Goal: Navigation & Orientation: Find specific page/section

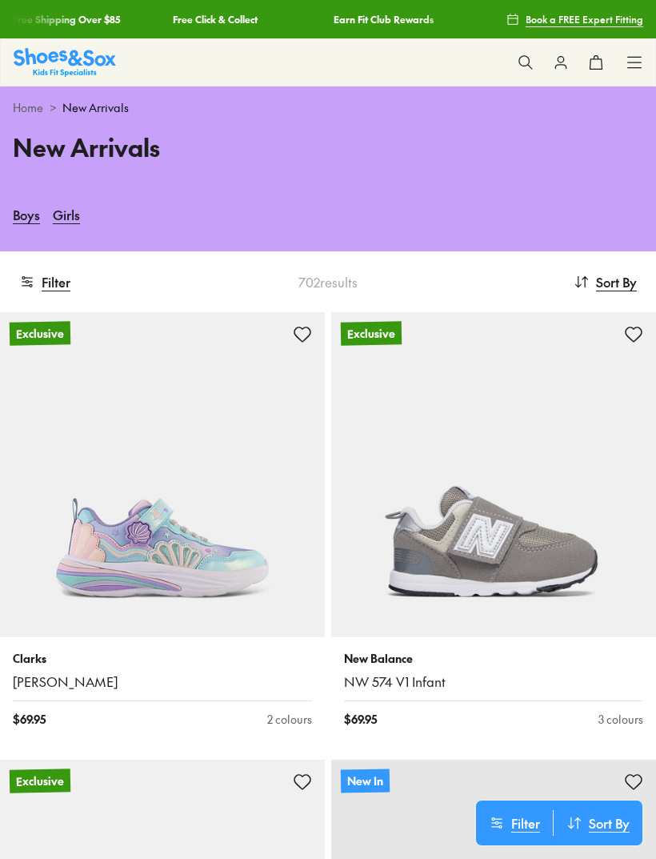
click at [58, 275] on button "Filter" at bounding box center [44, 281] width 51 height 35
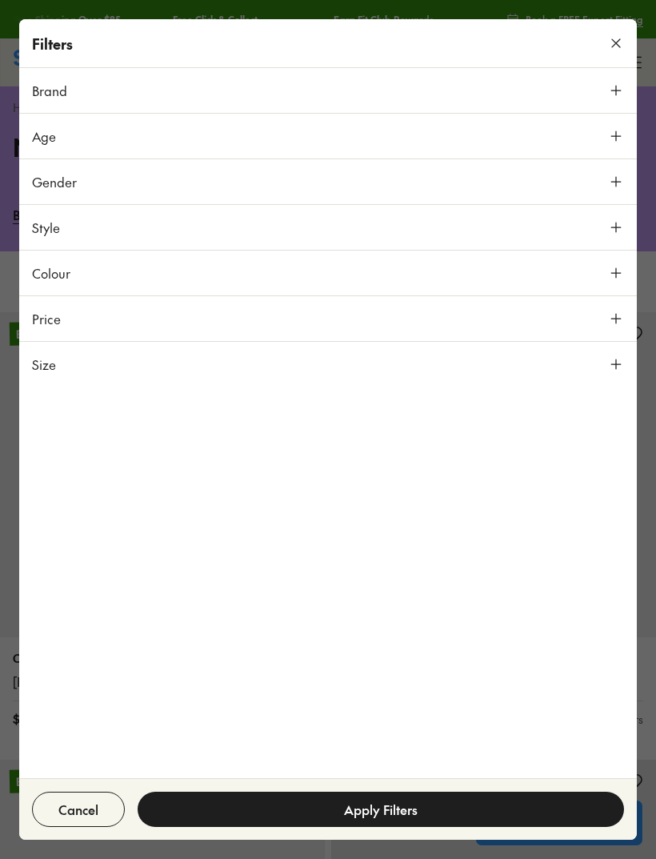
click at [126, 363] on button "Size" at bounding box center [328, 364] width 618 height 45
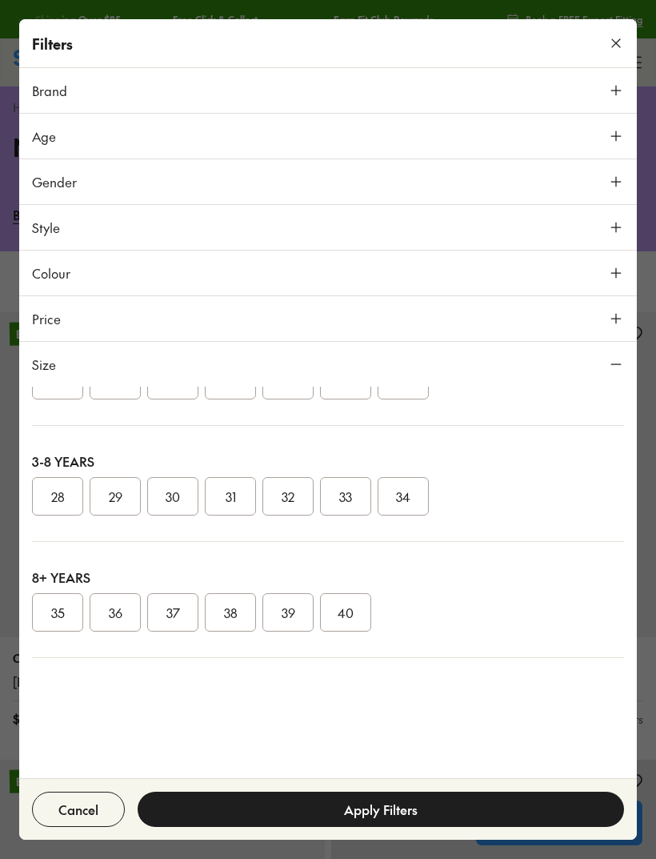
scroll to position [234, 0]
click at [230, 494] on button "31" at bounding box center [230, 497] width 51 height 38
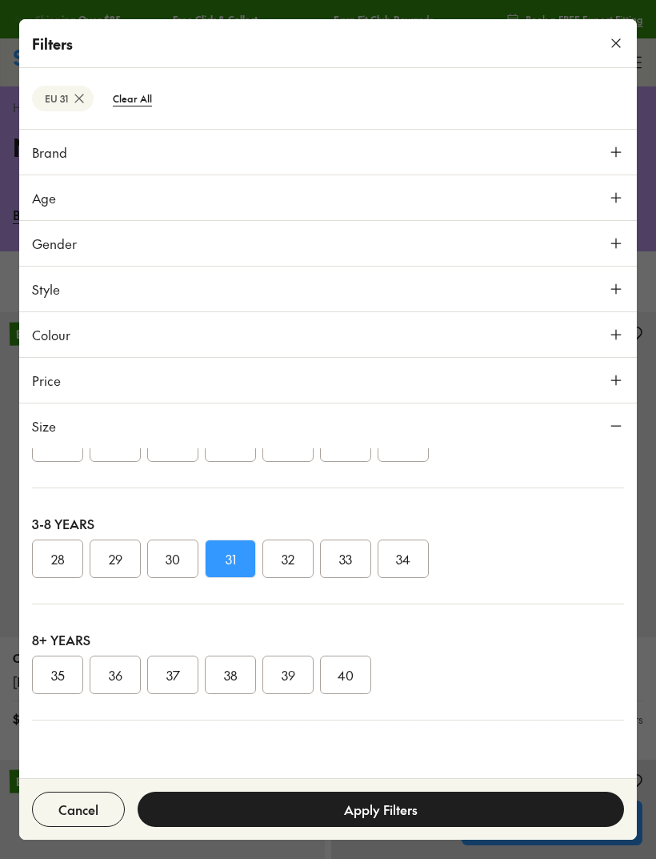
scroll to position [232, 0]
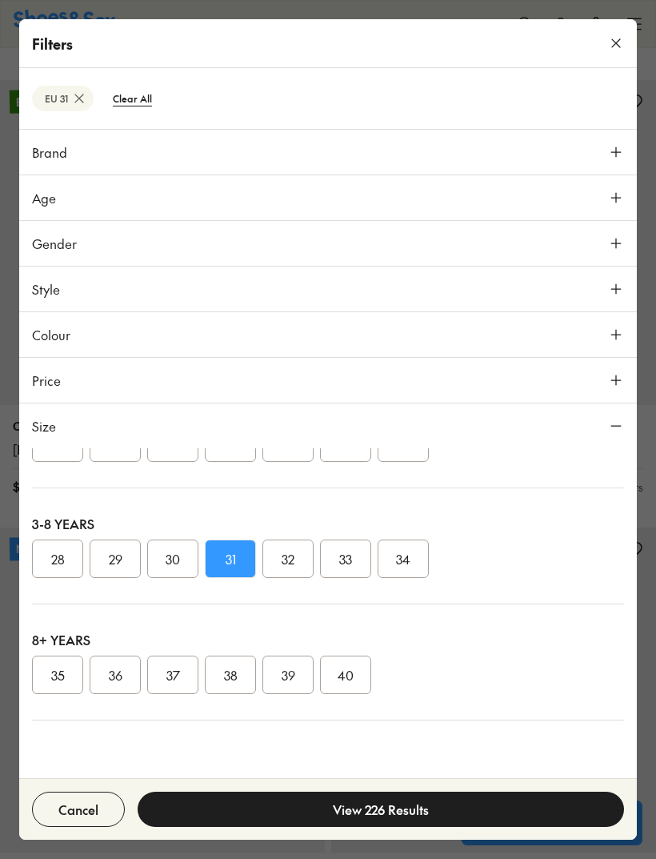
click at [448, 813] on button "View 226 Results" at bounding box center [381, 809] width 487 height 35
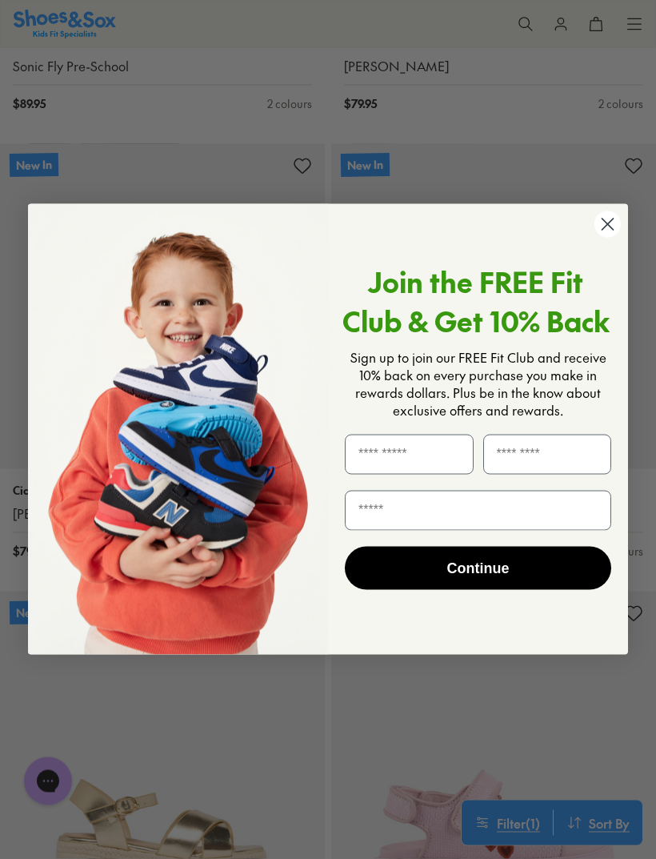
scroll to position [4195, 0]
click at [617, 238] on circle "Close dialog" at bounding box center [608, 224] width 26 height 26
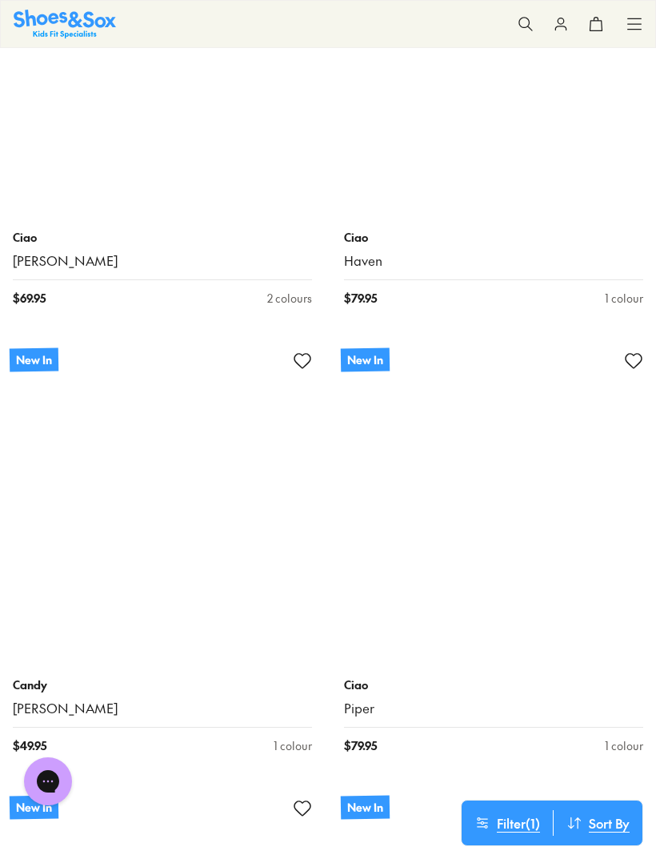
scroll to position [9815, 0]
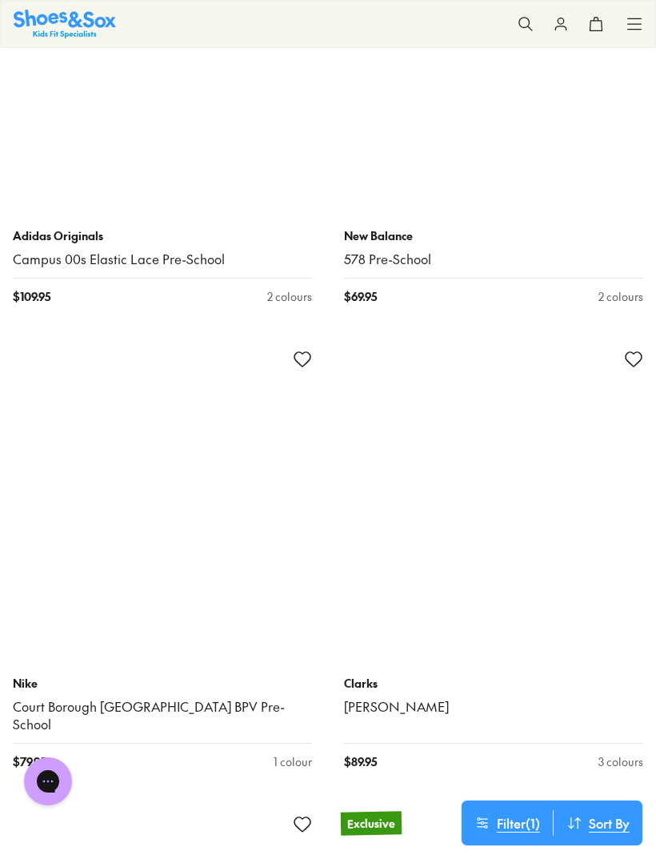
scroll to position [15185, 0]
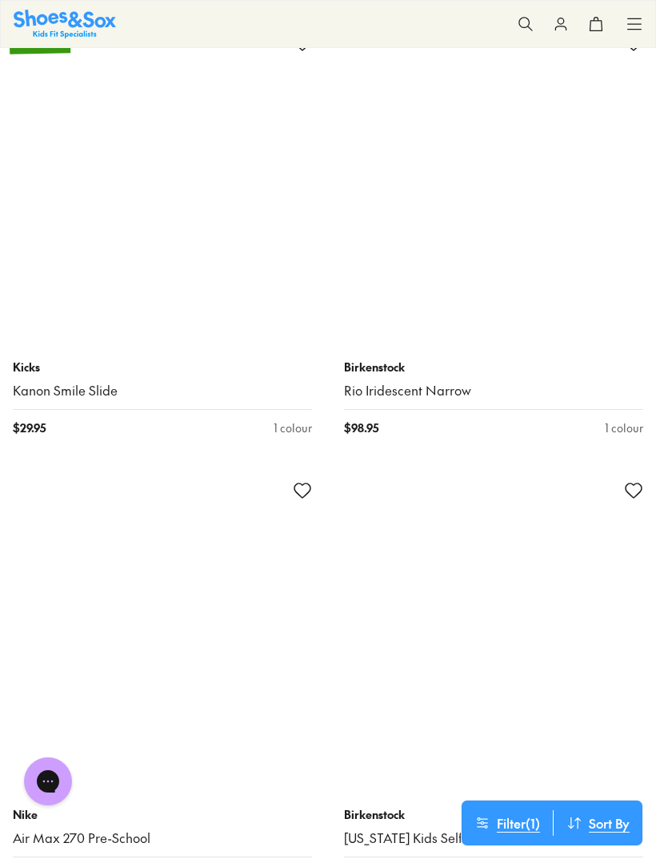
scroll to position [26257, 0]
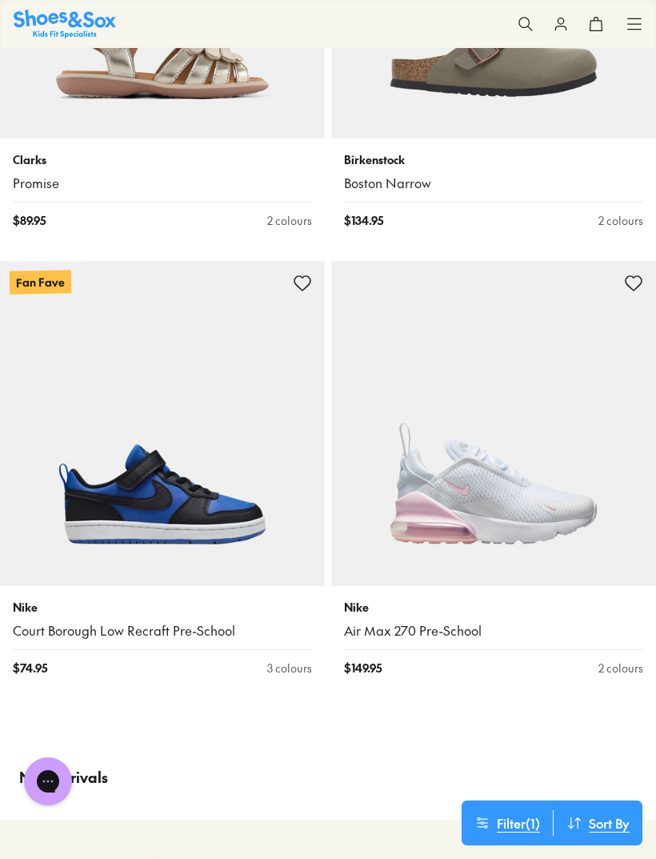
scroll to position [50170, 0]
